Goal: Communication & Community: Participate in discussion

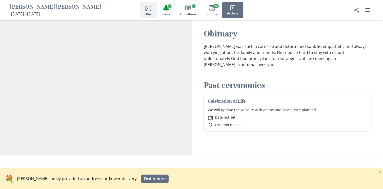
scroll to position [188, 0]
click at [193, 8] on button "Book Guestbook 5" at bounding box center [188, 10] width 26 height 16
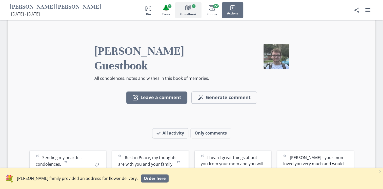
scroll to position [588, 0]
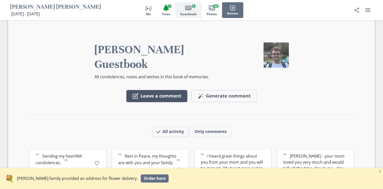
click at [173, 90] on button "Leave a comment" at bounding box center [156, 96] width 61 height 12
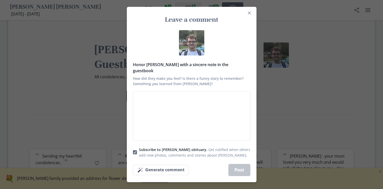
type textarea "V"
type textarea "x"
type textarea "Va"
type textarea "x"
type textarea "Van"
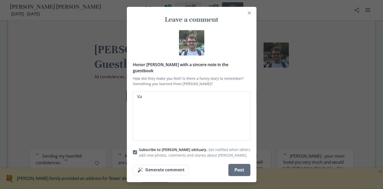
type textarea "x"
type textarea "Vane"
type textarea "x"
type textarea "Vanes"
type textarea "x"
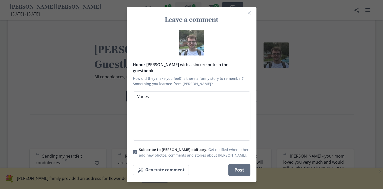
type textarea "[PERSON_NAME]"
type textarea "x"
type textarea "[PERSON_NAME]"
type textarea "x"
type textarea "[PERSON_NAME]-"
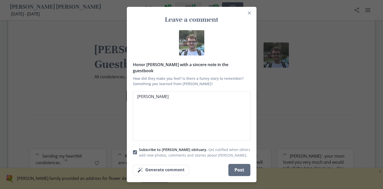
type textarea "x"
type textarea "[PERSON_NAME]-"
type textarea "x"
type textarea "[PERSON_NAME]"
type textarea "x"
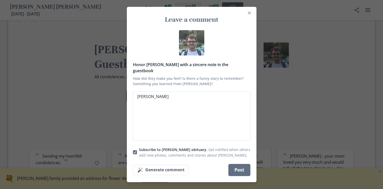
type textarea "[PERSON_NAME]"
type textarea "x"
type textarea "[PERSON_NAME] h"
type textarea "x"
type textarea "[PERSON_NAME] ha"
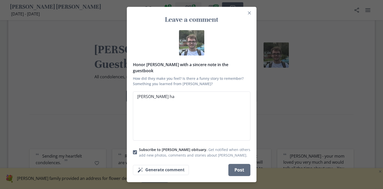
type textarea "x"
type textarea "[PERSON_NAME] hav"
type textarea "x"
type textarea "[PERSON_NAME]- I have"
type textarea "x"
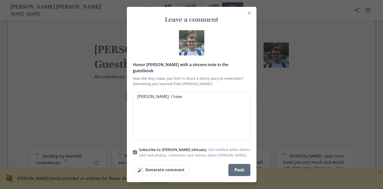
type textarea "[PERSON_NAME]- I have"
type textarea "x"
type textarea "[PERSON_NAME]- I have b"
type textarea "x"
type textarea "[PERSON_NAME]- I have be"
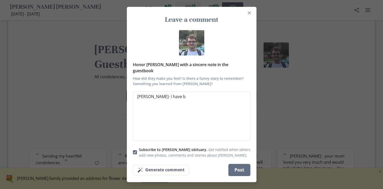
type textarea "x"
type textarea "[PERSON_NAME]- I have bee"
type textarea "x"
type textarea "[PERSON_NAME]- I have been"
type textarea "x"
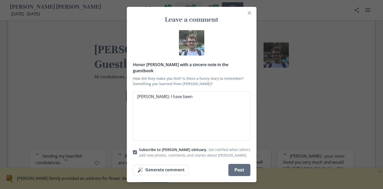
type textarea "[PERSON_NAME]- I have been"
type textarea "x"
type textarea "[PERSON_NAME]- I have been p"
type textarea "x"
type textarea "[PERSON_NAME]- I have been pr"
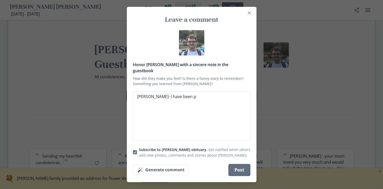
type textarea "x"
type textarea "[PERSON_NAME]- I have been pra"
type textarea "x"
type textarea "[PERSON_NAME]- I have been pray"
type textarea "x"
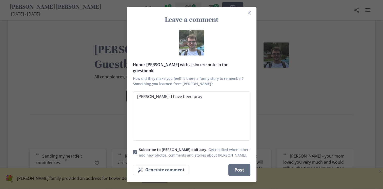
type textarea "[PERSON_NAME]- I have been prayi"
type textarea "x"
type textarea "[PERSON_NAME]- I have been prayin"
type textarea "x"
type textarea "[PERSON_NAME]- I have been praying"
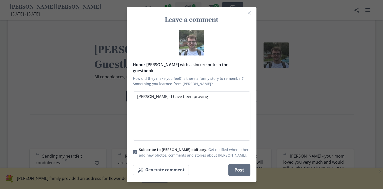
type textarea "x"
type textarea "[PERSON_NAME]- I have been praying"
type textarea "x"
type textarea "[PERSON_NAME]- I have been praying y"
type textarea "x"
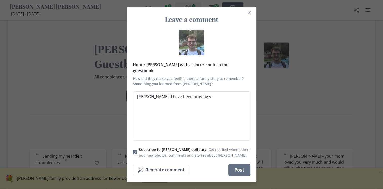
type textarea "[PERSON_NAME]- I have been praying"
type textarea "x"
type textarea "[PERSON_NAME]- I have been praying f"
type textarea "x"
type textarea "[PERSON_NAME]- I have been praying fo"
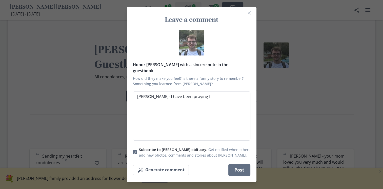
type textarea "x"
type textarea "[PERSON_NAME]- I have been praying for"
type textarea "x"
type textarea "[PERSON_NAME]- I have been praying for"
type textarea "x"
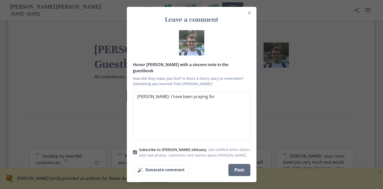
type textarea "[PERSON_NAME]- I have been praying for y"
type textarea "x"
type textarea "[PERSON_NAME]- I have been praying for yo"
type textarea "x"
type textarea "[PERSON_NAME]- I have been praying for you"
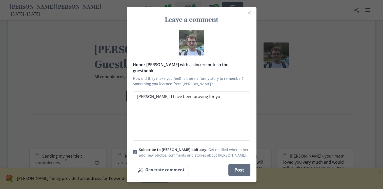
type textarea "x"
type textarea "[PERSON_NAME]- I have been praying for you"
type textarea "x"
type textarea "[PERSON_NAME]- I have been praying for you a"
type textarea "x"
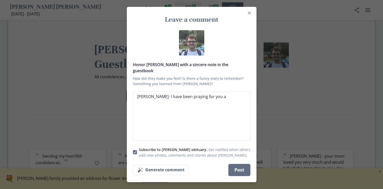
type textarea "[PERSON_NAME]- I have been praying for you an"
type textarea "x"
type textarea "[PERSON_NAME]- I have been praying for you and"
type textarea "x"
type textarea "[PERSON_NAME]- I have been praying for you and"
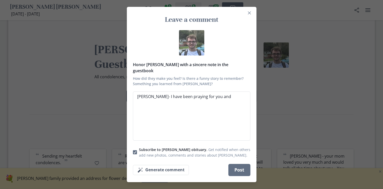
type textarea "x"
type textarea "[PERSON_NAME]- I have been praying for you and y"
type textarea "x"
type textarea "[PERSON_NAME]- I have been praying for you and yo"
type textarea "x"
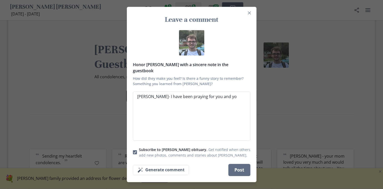
type textarea "[PERSON_NAME]- I have been praying for you and you"
type textarea "x"
type textarea "[PERSON_NAME]- I have been praying for you and your"
type textarea "x"
type textarea "[PERSON_NAME]- I have been praying for you and your"
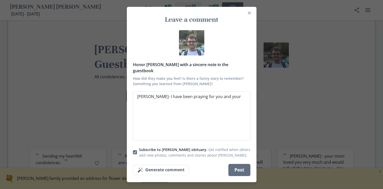
type textarea "x"
type textarea "[PERSON_NAME]- I have been praying for you and your f"
type textarea "x"
type textarea "[PERSON_NAME]- I have been praying for you and your fa"
type textarea "x"
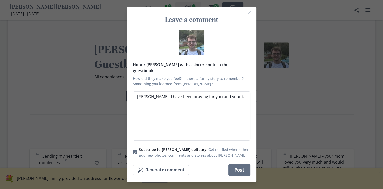
type textarea "[PERSON_NAME]- I have been praying for you and your fam"
type textarea "x"
type textarea "[PERSON_NAME]- I have been praying for you and your fami"
type textarea "x"
type textarea "[PERSON_NAME]- I have been praying for you and your famil"
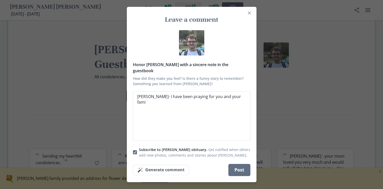
type textarea "x"
type textarea "[PERSON_NAME]- I have been praying for you and your family"
type textarea "x"
type textarea "[PERSON_NAME]- I have been praying for you and your family."
type textarea "x"
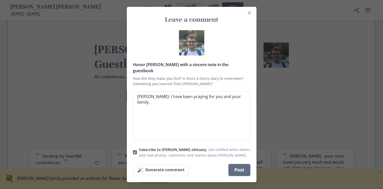
type textarea "[PERSON_NAME]- I have been praying for you and your family."
type textarea "x"
type textarea "[PERSON_NAME]- I have been praying for you and your family. I"
type textarea "x"
type textarea "[PERSON_NAME]- I have been praying for you and your family. I"
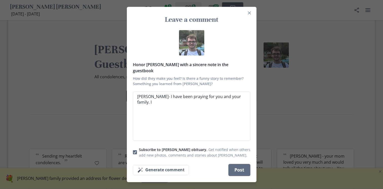
type textarea "x"
type textarea "[PERSON_NAME]- I have been praying for you and your family. I a"
type textarea "x"
type textarea "[PERSON_NAME]- I have been praying for you and your family. I am"
type textarea "x"
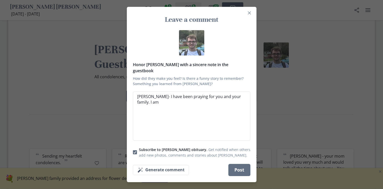
type textarea "[PERSON_NAME]- I have been praying for you and your family. I am"
type textarea "x"
type textarea "[PERSON_NAME]- I have been praying for you and your family. I am"
type textarea "x"
type textarea "[PERSON_NAME]- I have been praying for you and your family. I a"
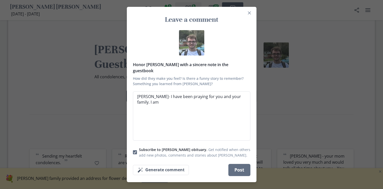
type textarea "x"
type textarea "[PERSON_NAME]- I have been praying for you and your family. I"
type textarea "x"
type textarea "[PERSON_NAME]- I have been praying for you and your family. I"
type textarea "x"
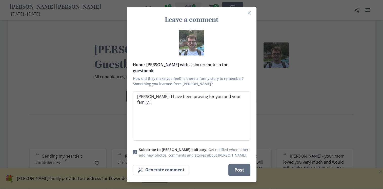
type textarea "[PERSON_NAME]- I have been praying for you and your family."
type textarea "x"
type textarea "[PERSON_NAME]- I have been praying for you and your family. F"
type textarea "x"
type textarea "[PERSON_NAME]- I have been praying for you and your family. Fr"
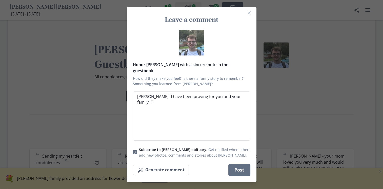
type textarea "x"
type textarea "[PERSON_NAME]- I have been praying for you and your family. Fro"
type textarea "x"
type textarea "[PERSON_NAME]- I have been praying for you and your family. From"
type textarea "x"
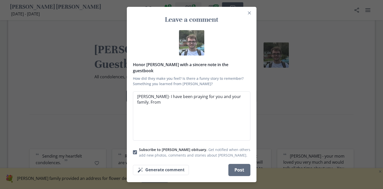
type textarea "[PERSON_NAME]- I have been praying for you and your family. From"
type textarea "x"
type textarea "[PERSON_NAME]- I have been praying for you and your family. From t"
type textarea "x"
type textarea "[PERSON_NAME]- I have been praying for you and your family. From th"
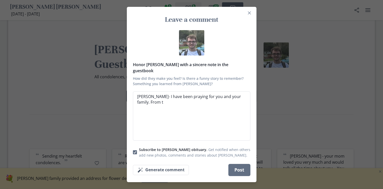
type textarea "x"
type textarea "[PERSON_NAME]- I have been praying for you and your family. From the"
type textarea "x"
type textarea "[PERSON_NAME]- I have been praying for you and your family. From the"
type textarea "x"
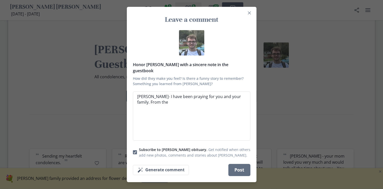
type textarea "[PERSON_NAME]- I have been praying for you and your family. From the b"
type textarea "x"
type textarea "[PERSON_NAME]- I have been praying for you and your family. From the bo"
type textarea "x"
type textarea "[PERSON_NAME]- I have been praying for you and your family. From the bot"
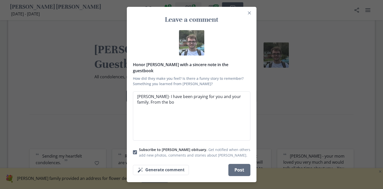
type textarea "x"
type textarea "[PERSON_NAME]- I have been praying for you and your family. From the [PERSON_NA…"
type textarea "x"
type textarea "[PERSON_NAME]- I have been praying for you and your family. From the [PERSON_NA…"
type textarea "x"
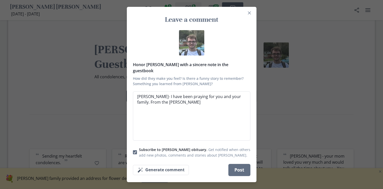
type textarea "[PERSON_NAME]- I have been praying for you and your family. From the bottom"
type textarea "x"
type textarea "[PERSON_NAME]- I have been praying for you and your family. From the bottom"
type textarea "x"
type textarea "[PERSON_NAME]- I have been praying for you and your family. From the bottom o"
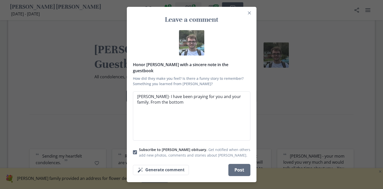
type textarea "x"
type textarea "[PERSON_NAME]- I have been praying for you and your family. From the bottom of"
type textarea "x"
type textarea "[PERSON_NAME]- I have been praying for you and your family. From the bottom of"
type textarea "x"
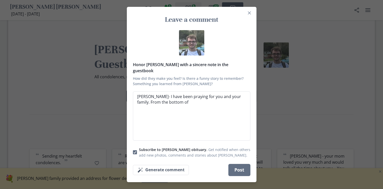
type textarea "[PERSON_NAME]- I have been praying for you and your family. From the bottom of m"
type textarea "x"
type textarea "[PERSON_NAME]- I have been praying for you and your family. From the bottom of …"
type textarea "x"
type textarea "[PERSON_NAME]- I have been praying for you and your family. From the bottom of …"
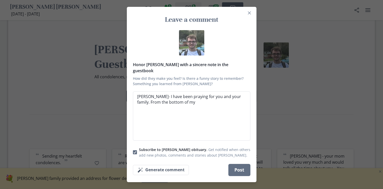
type textarea "x"
type textarea "[PERSON_NAME]- I have been praying for you and your family. From the bottom of …"
type textarea "x"
type textarea "[PERSON_NAME]- I have been praying for you and your family. From the bottom of …"
type textarea "x"
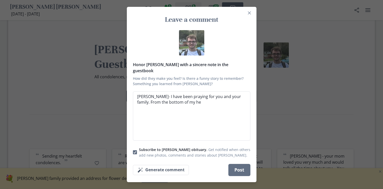
type textarea "[PERSON_NAME]- I have been praying for you and your family. From the bottom of …"
type textarea "x"
type textarea "[PERSON_NAME]- I have been praying for you and your family. From the bottom of …"
type textarea "x"
type textarea "[PERSON_NAME]- I have been praying for you and your family. From the bottom of …"
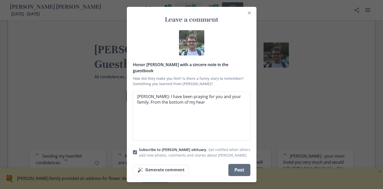
type textarea "x"
type textarea "[PERSON_NAME]- I have been praying for you and your family. From the bottom of …"
type textarea "x"
type textarea "[PERSON_NAME]- I have been praying for you and your family. From the bottom of …"
type textarea "x"
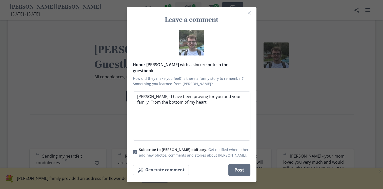
type textarea "[PERSON_NAME]- I have been praying for you and your family. From the bottom of …"
type textarea "x"
type textarea "[PERSON_NAME]- I have been praying for you and your family. From the bottom of …"
type textarea "x"
type textarea "[PERSON_NAME]- I have been praying for you and your family. From the bottom of …"
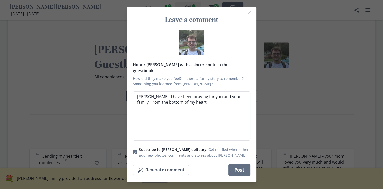
type textarea "x"
type textarea "[PERSON_NAME]- I have been praying for you and your family. From the bottom of …"
type textarea "x"
type textarea "[PERSON_NAME]- I have been praying for you and your family. From the bottom of …"
type textarea "x"
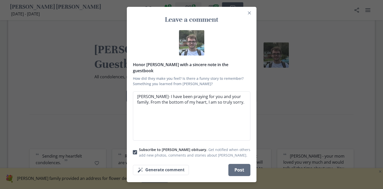
click at [137, 151] on icon at bounding box center [134, 152] width 3 height 3
click at [133, 152] on input "Subscribe to [PERSON_NAME] obituary. Get notified when others add new photos, c…" at bounding box center [133, 152] width 0 height 0
click at [194, 115] on textarea "[PERSON_NAME]- I have been praying for you and your family. From the bottom of …" at bounding box center [192, 115] width 118 height 49
click at [233, 102] on textarea "[PERSON_NAME]- I have been praying for you and your family. From the bottom of …" at bounding box center [192, 115] width 118 height 49
drag, startPoint x: 233, startPoint y: 102, endPoint x: 137, endPoint y: 96, distance: 96.2
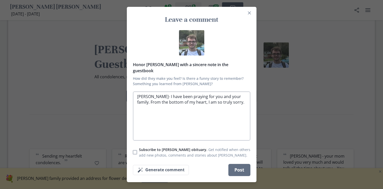
click at [137, 96] on textarea "[PERSON_NAME]- I have been praying for you and your family. From the bottom of …" at bounding box center [192, 115] width 118 height 49
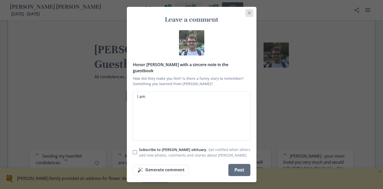
click at [253, 15] on button "Close" at bounding box center [249, 13] width 8 height 8
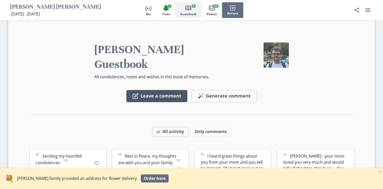
click at [161, 90] on button "Leave a comment" at bounding box center [156, 96] width 61 height 12
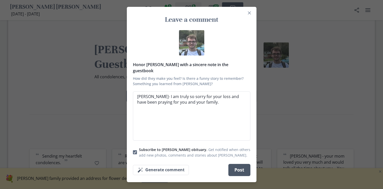
click at [237, 166] on button "Post" at bounding box center [239, 170] width 22 height 12
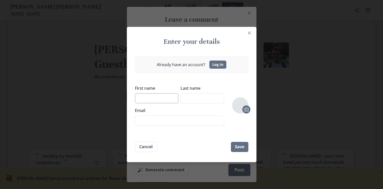
click at [171, 99] on input "First name" at bounding box center [157, 98] width 44 height 10
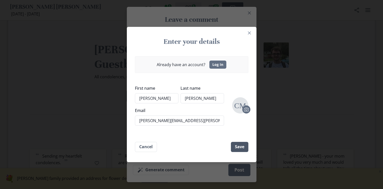
click at [239, 144] on button "Save" at bounding box center [239, 147] width 17 height 10
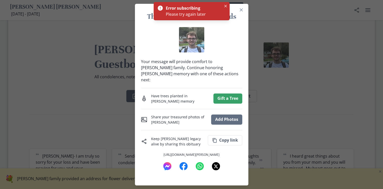
click at [237, 49] on div at bounding box center [191, 39] width 101 height 25
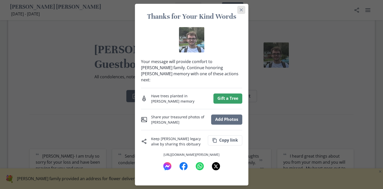
click at [243, 11] on icon "Close" at bounding box center [241, 9] width 3 height 3
